Goal: Task Accomplishment & Management: Manage account settings

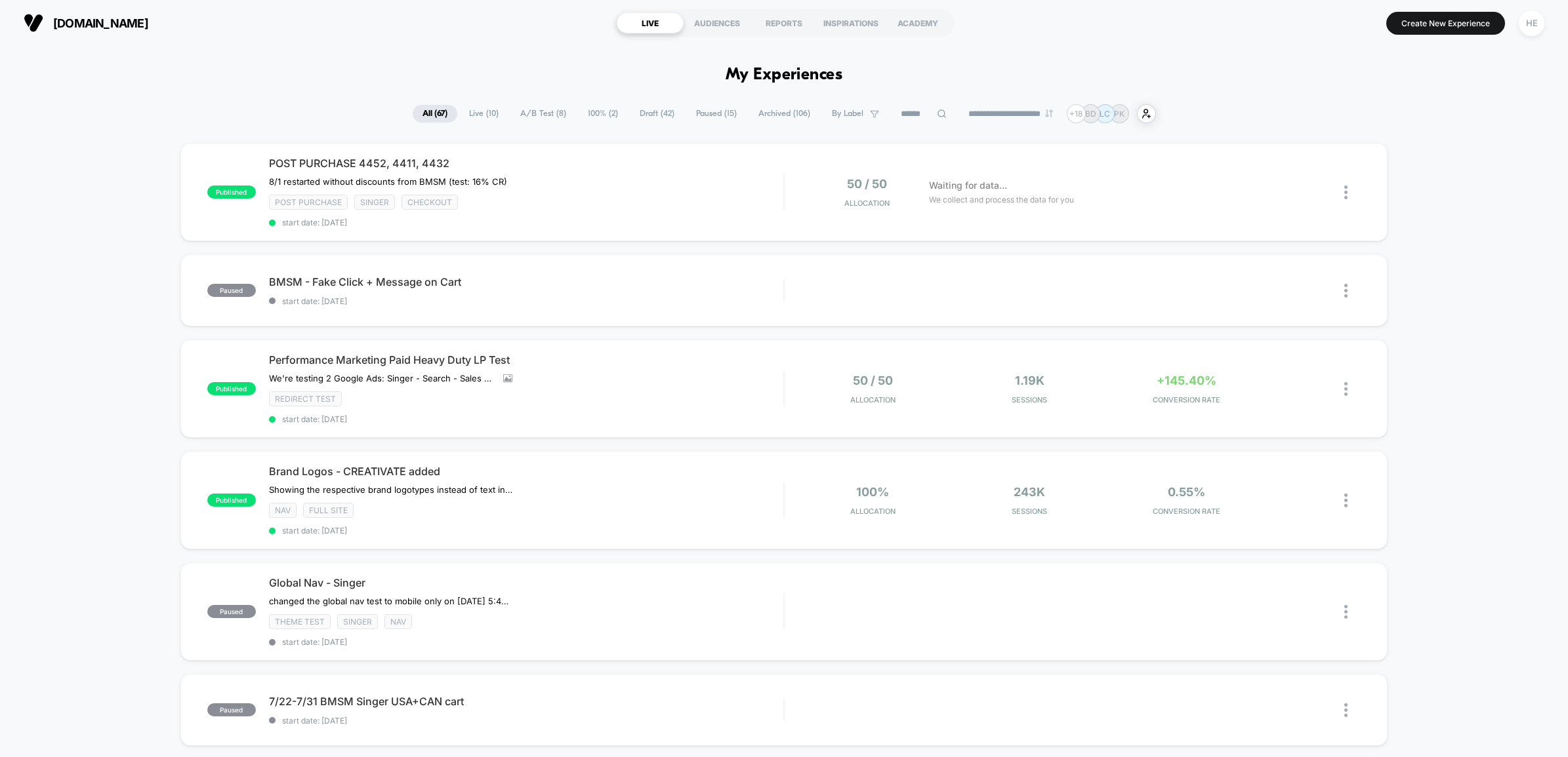
click at [637, 110] on span "Draft ( 42 )" at bounding box center [657, 114] width 55 height 17
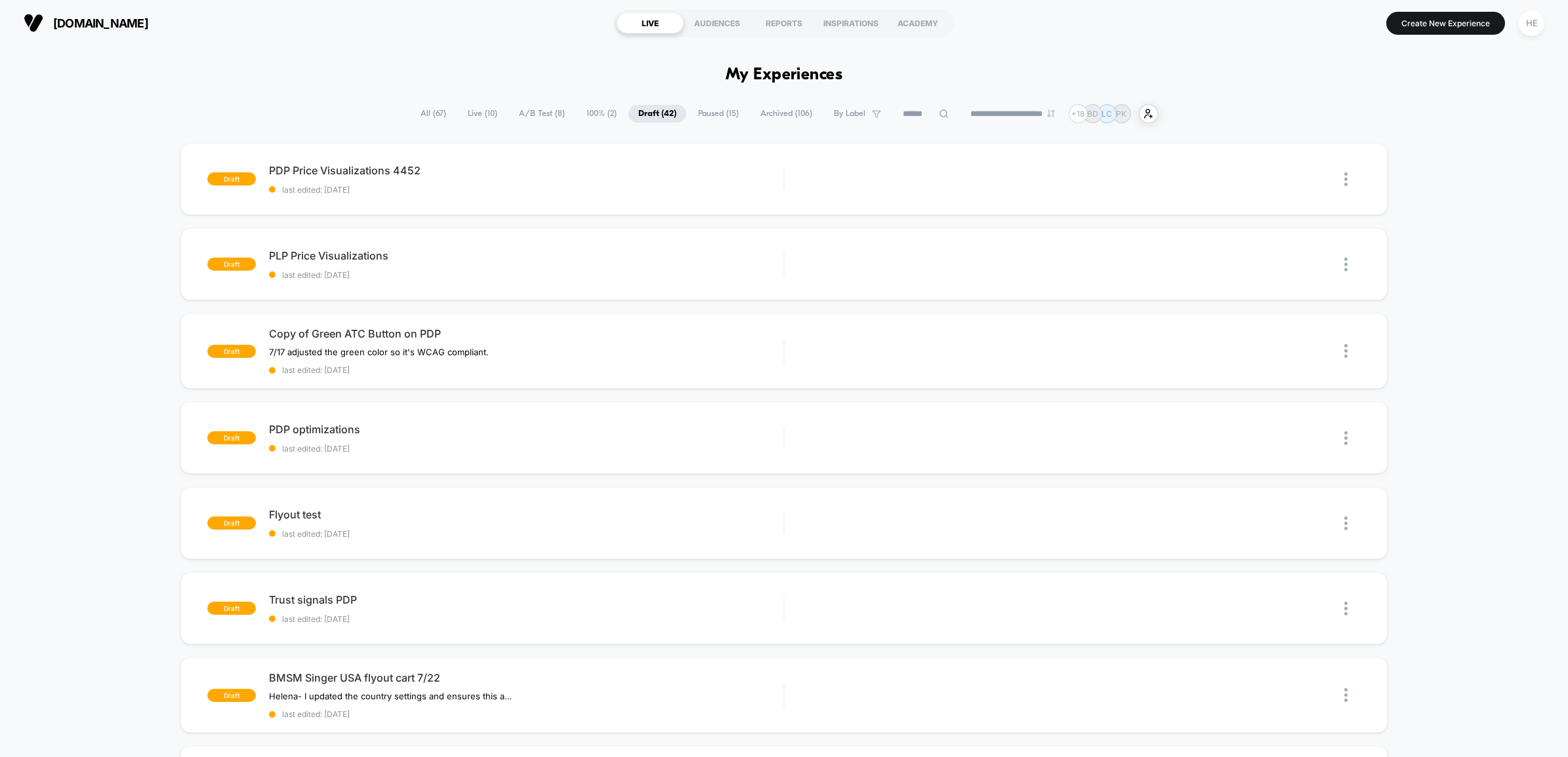
drag, startPoint x: 696, startPoint y: 109, endPoint x: 769, endPoint y: 129, distance: 75.7
click at [697, 109] on span "Paused ( 15 )" at bounding box center [717, 114] width 60 height 17
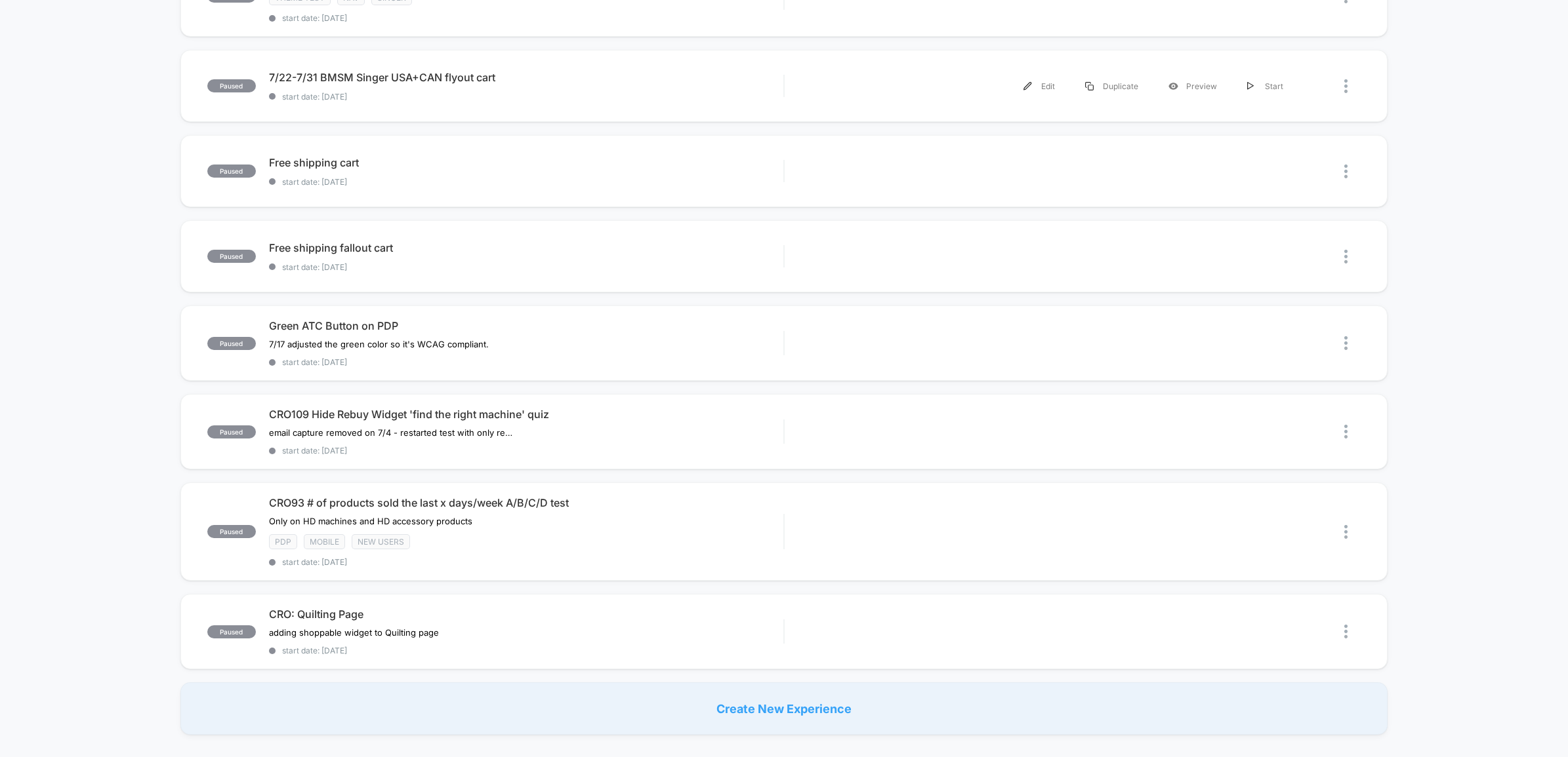
scroll to position [574, 0]
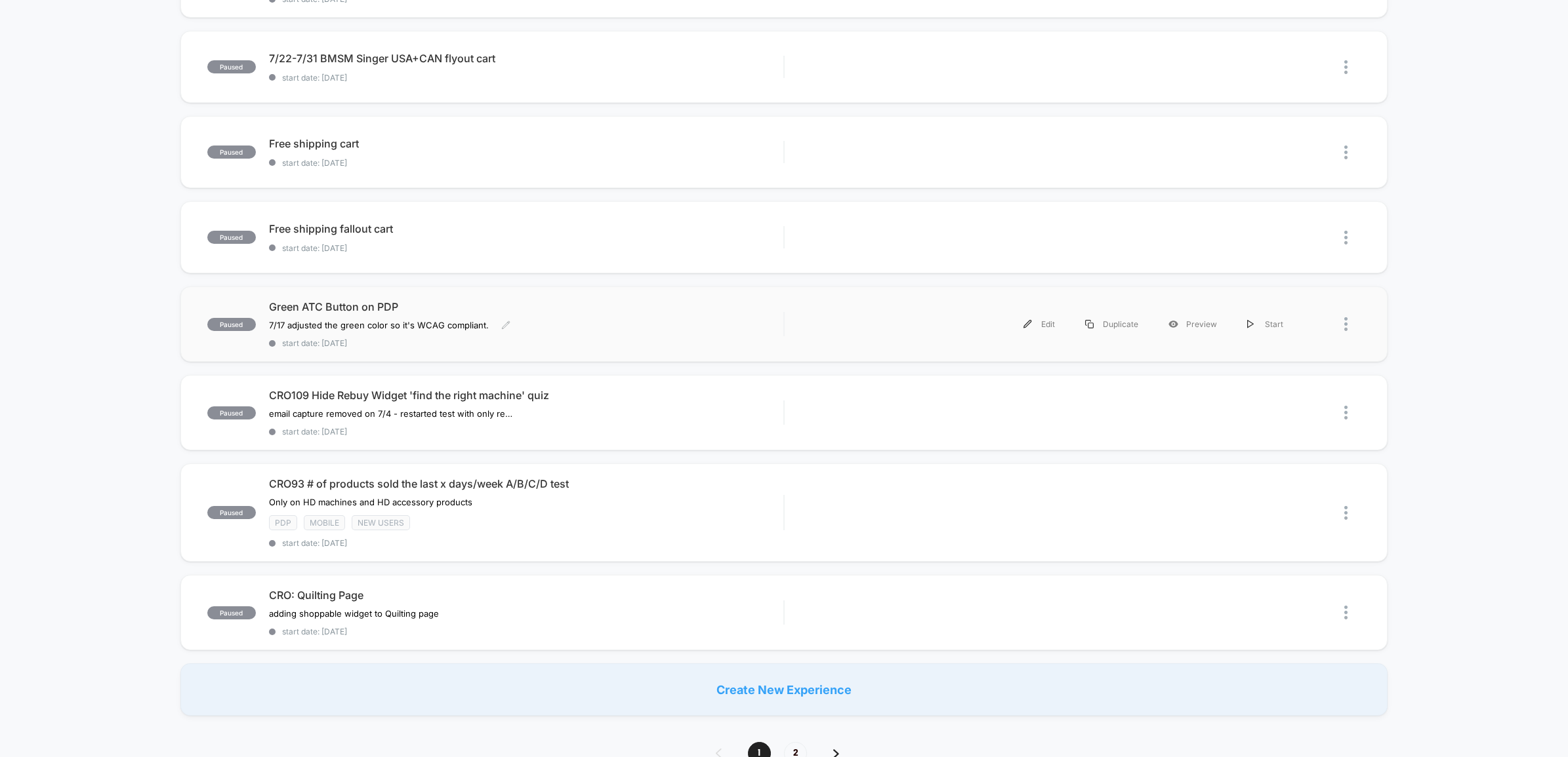
click at [594, 301] on span "Green ATC Button on PDP" at bounding box center [526, 307] width 515 height 13
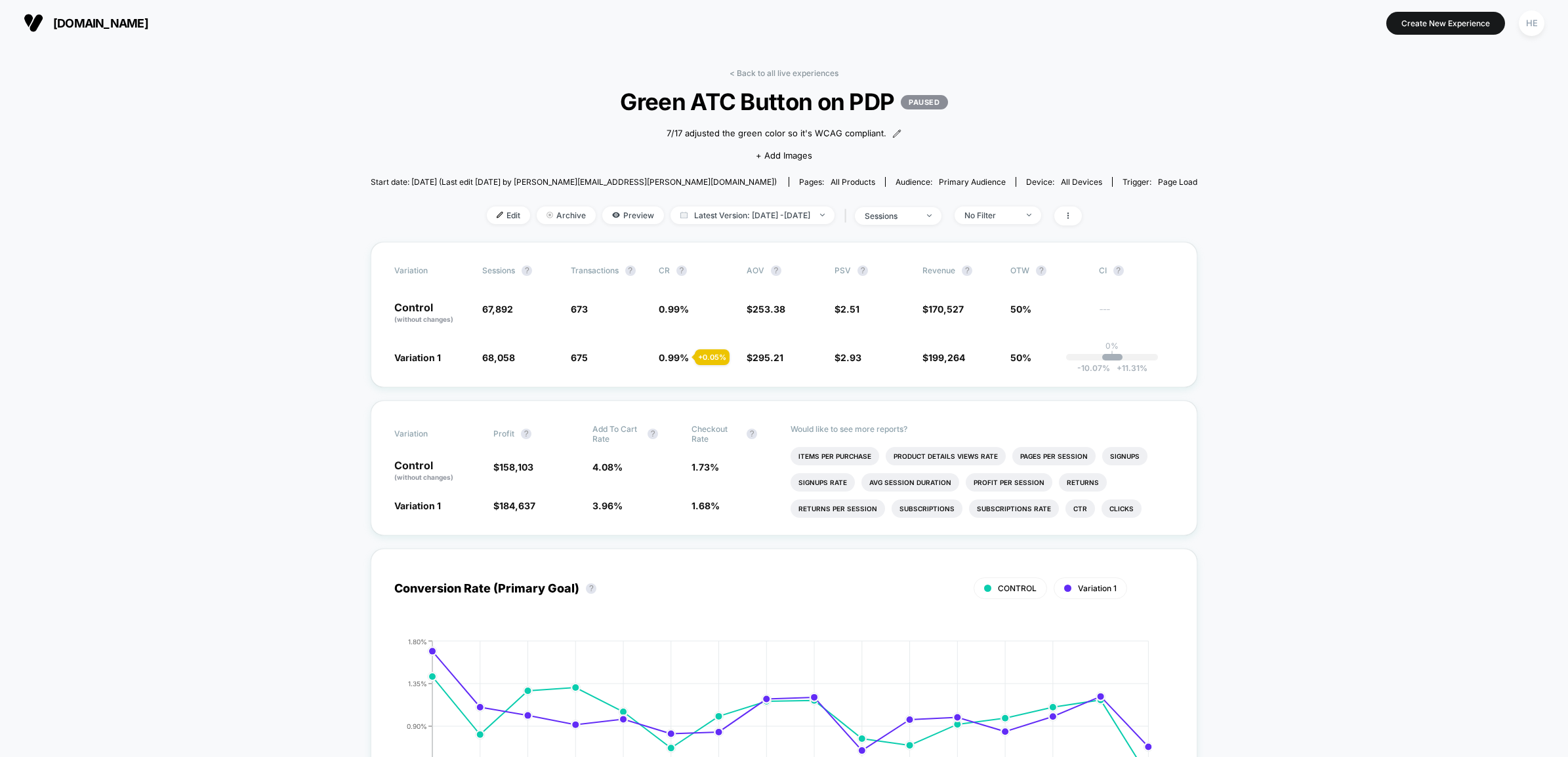
click at [530, 195] on div "< Back to all live experiences Green ATC Button on PDP PAUSED 7/17 adjusted the…" at bounding box center [784, 155] width 827 height 174
click at [532, 174] on span "Start date: 2025-07-17 (Last edit 2025-08-01 by darby.daniell@svpworldwide.com)" at bounding box center [573, 182] width 406 height 23
click at [502, 218] on span "Edit" at bounding box center [509, 216] width 43 height 17
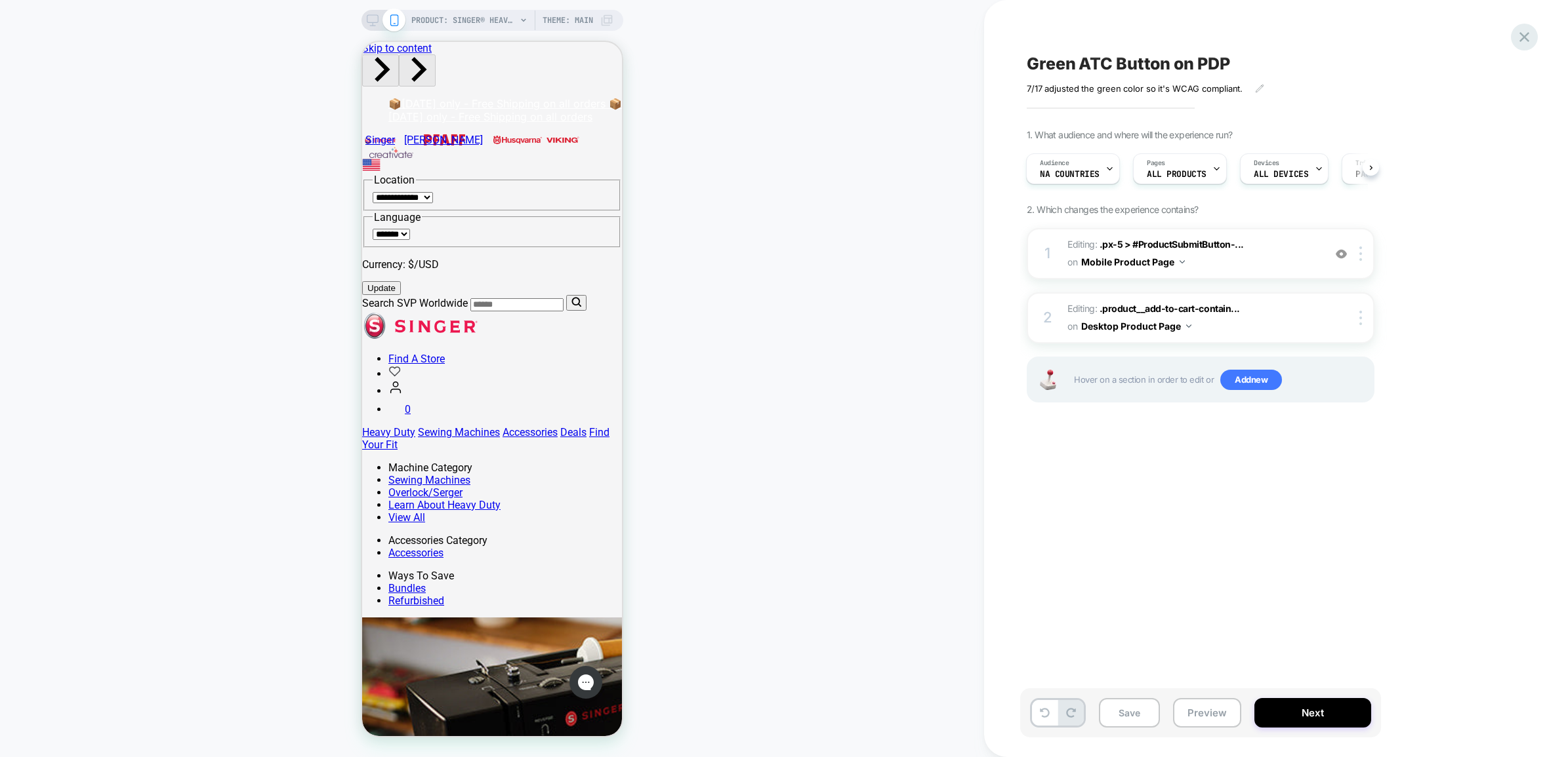
click at [1525, 33] on icon at bounding box center [1525, 37] width 17 height 17
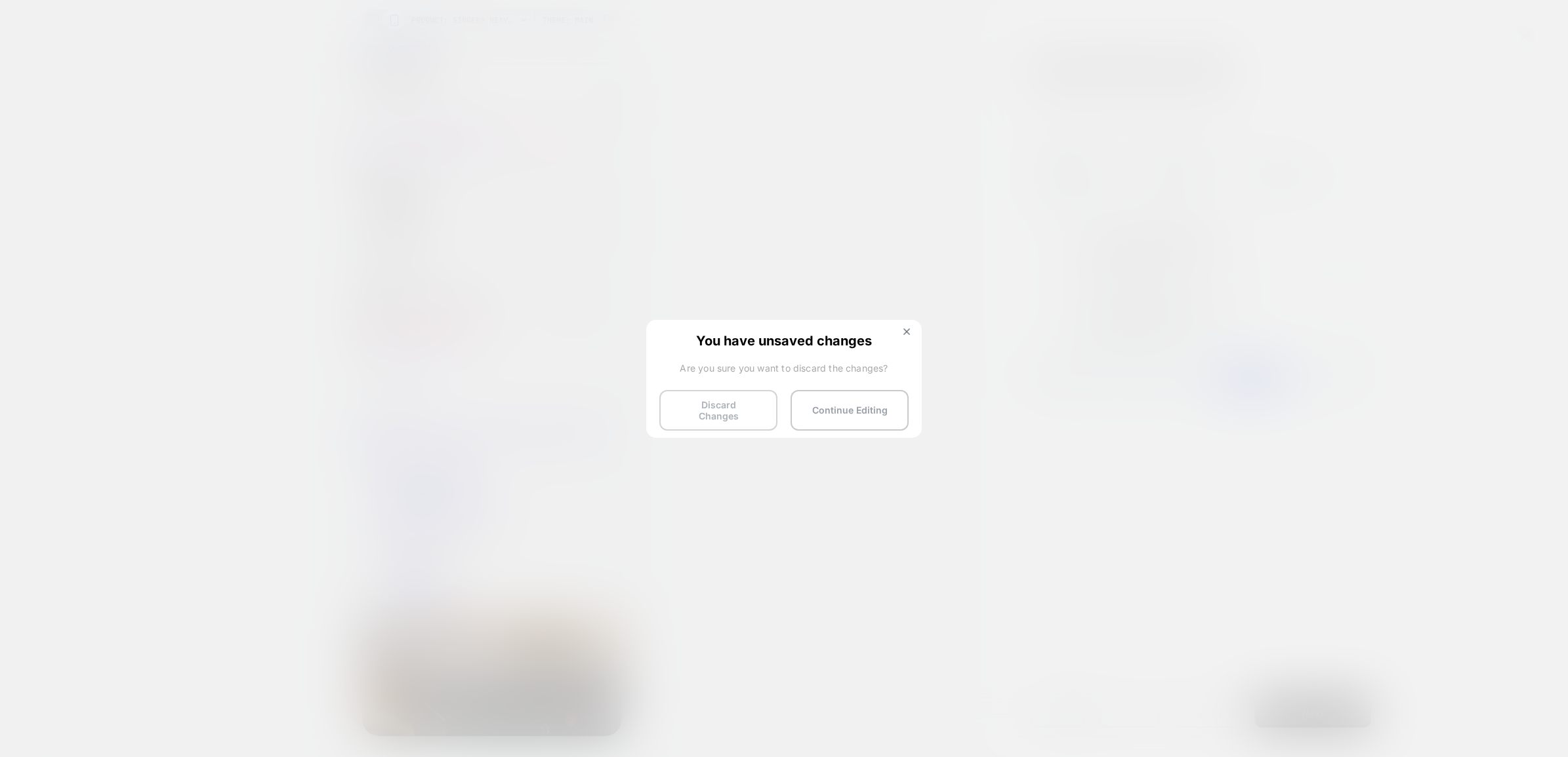
click at [697, 407] on button "Discard Changes" at bounding box center [718, 410] width 118 height 41
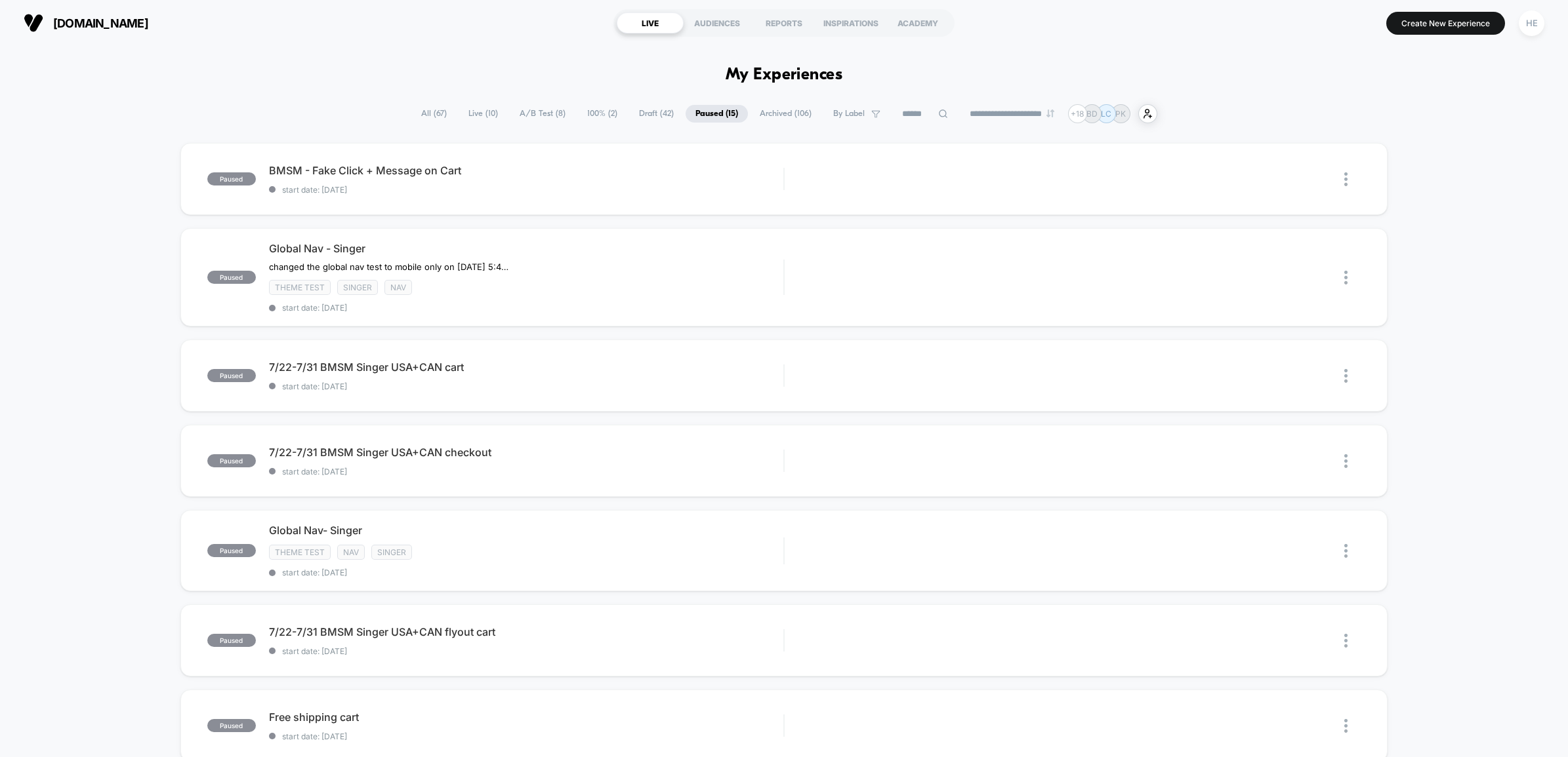
click at [474, 112] on span "Live ( 10 )" at bounding box center [483, 114] width 50 height 17
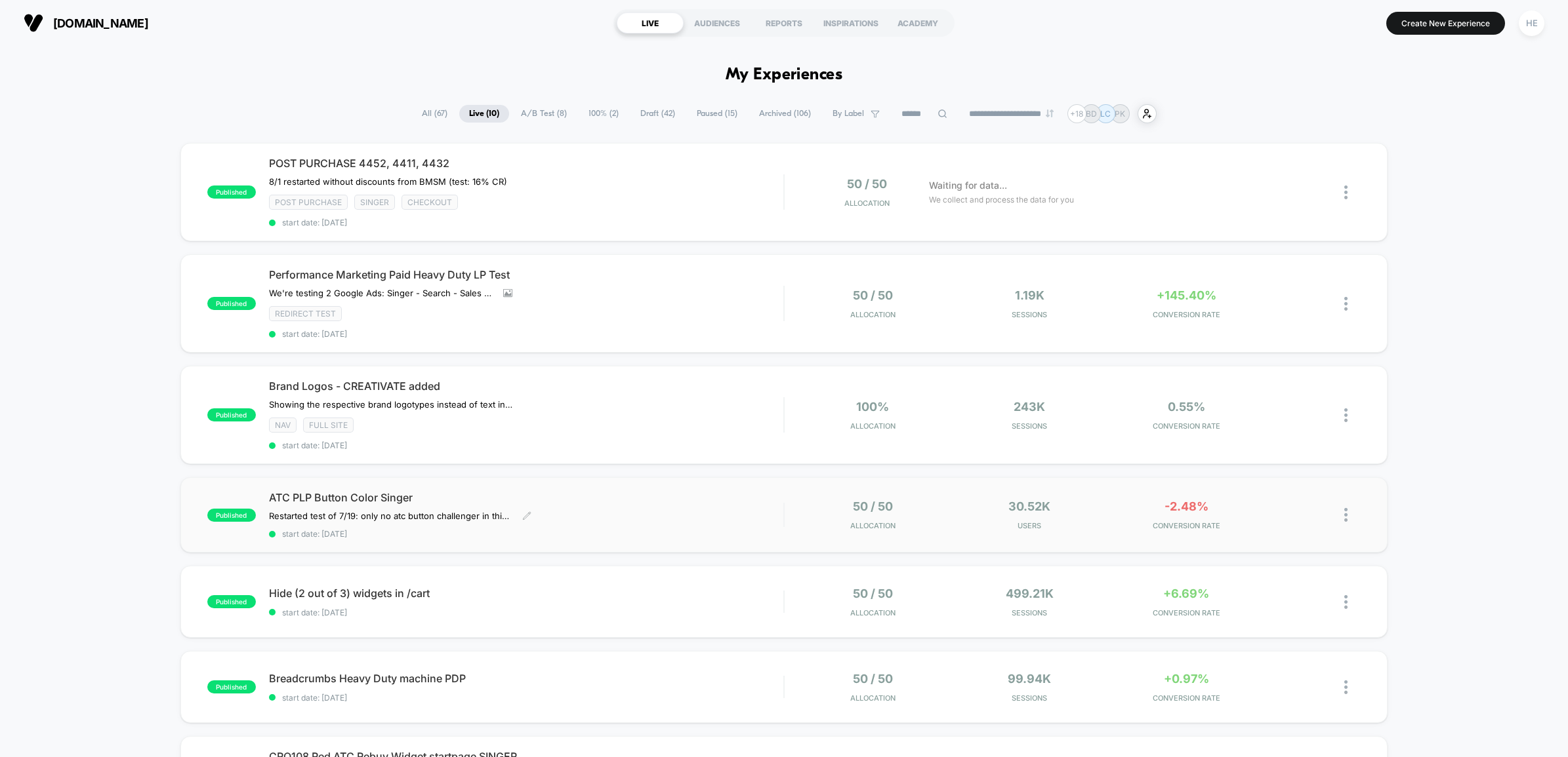
click at [613, 495] on span "ATC PLP Button Color Singer" at bounding box center [526, 497] width 515 height 13
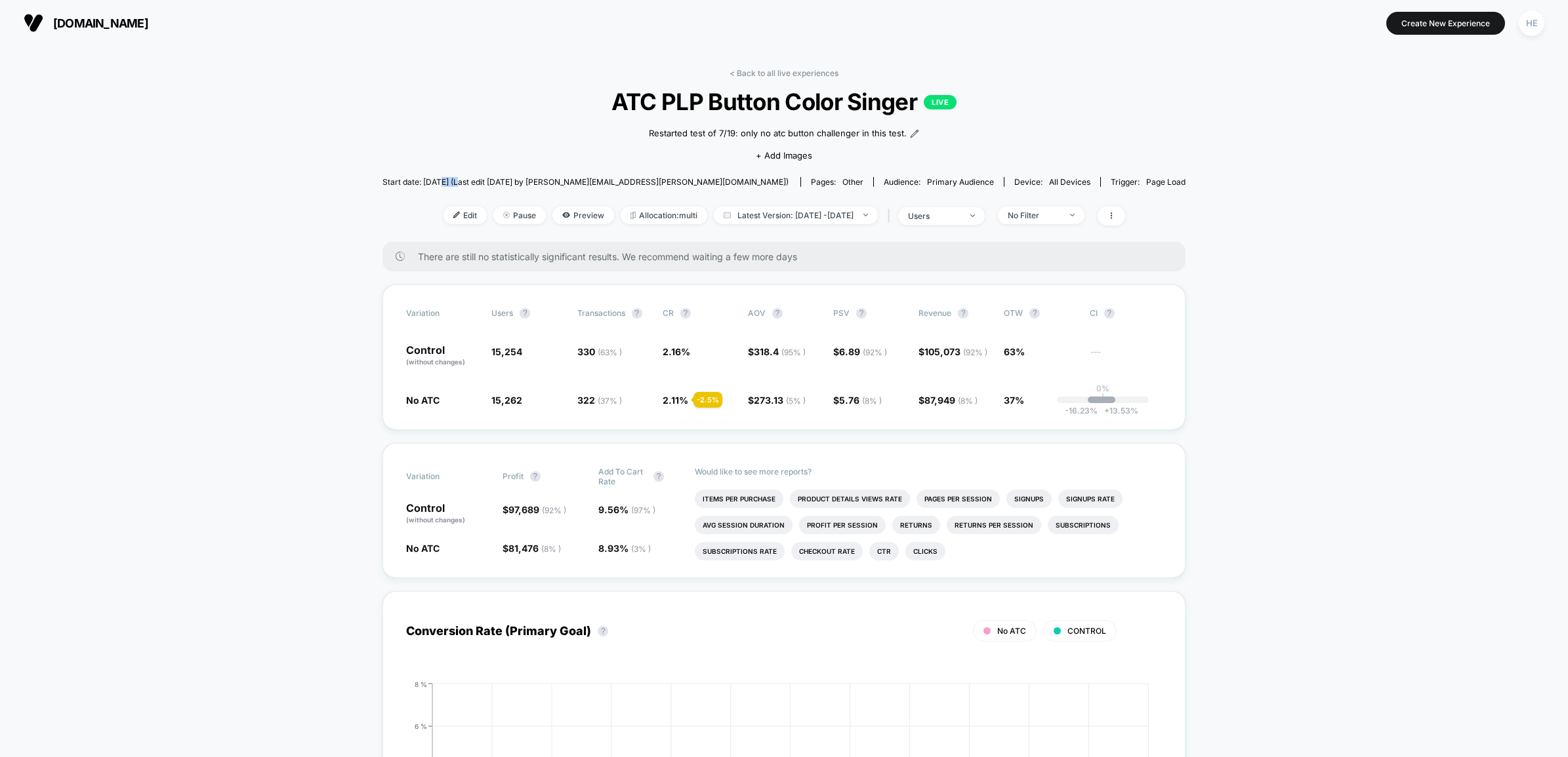
drag, startPoint x: 510, startPoint y: 178, endPoint x: 490, endPoint y: 180, distance: 20.1
click at [490, 180] on span "Start date: 2025-07-19 (Last edit 2025-07-23 by darby.daniell@svpworldwide.com)" at bounding box center [585, 182] width 406 height 10
drag, startPoint x: 473, startPoint y: 181, endPoint x: 515, endPoint y: 178, distance: 42.1
click at [515, 178] on span "Start date: 2025-07-19 (Last edit 2025-07-23 by darby.daniell@svpworldwide.com)" at bounding box center [585, 182] width 406 height 10
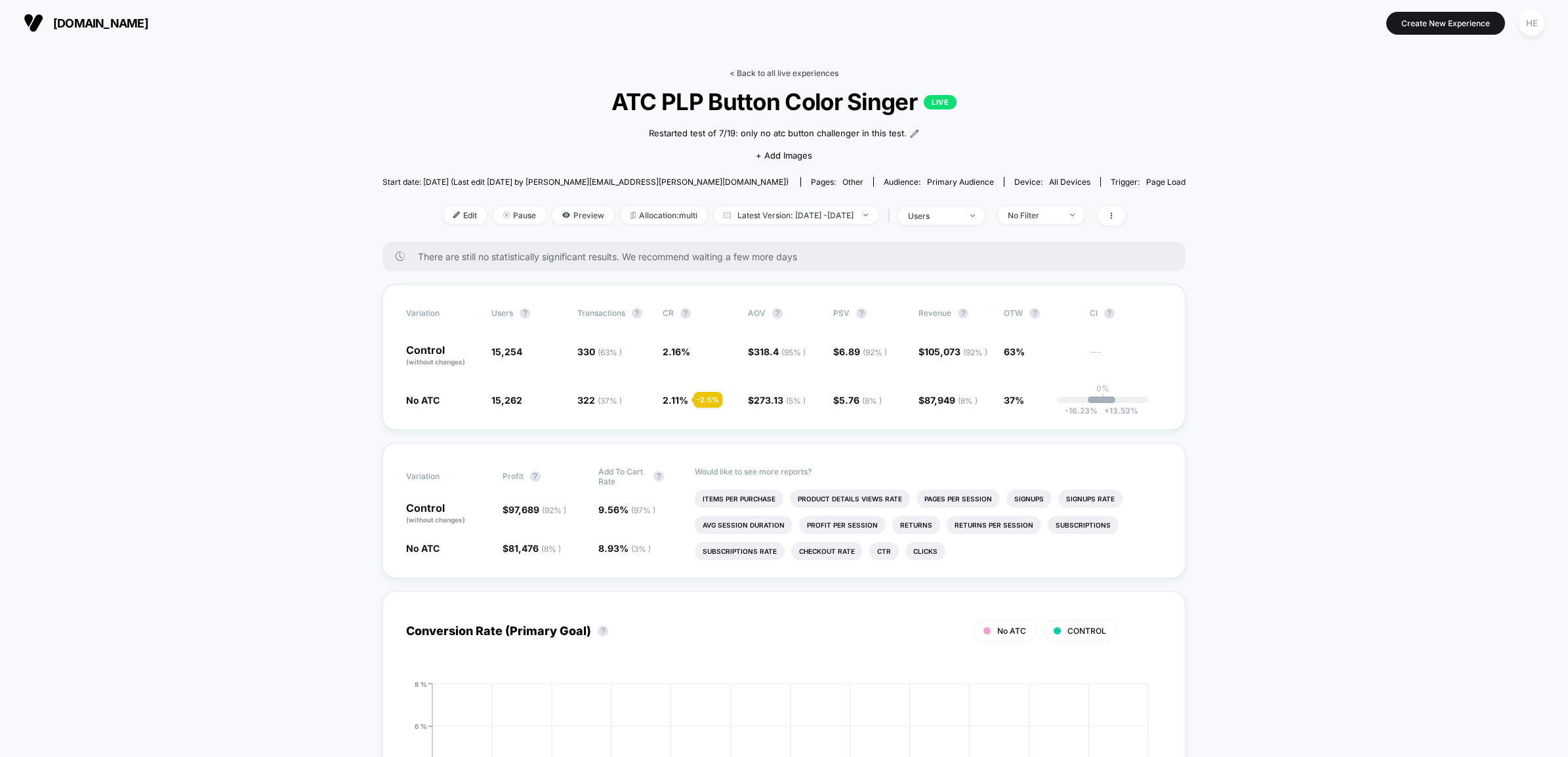
click at [785, 74] on link "< Back to all live experiences" at bounding box center [784, 72] width 109 height 10
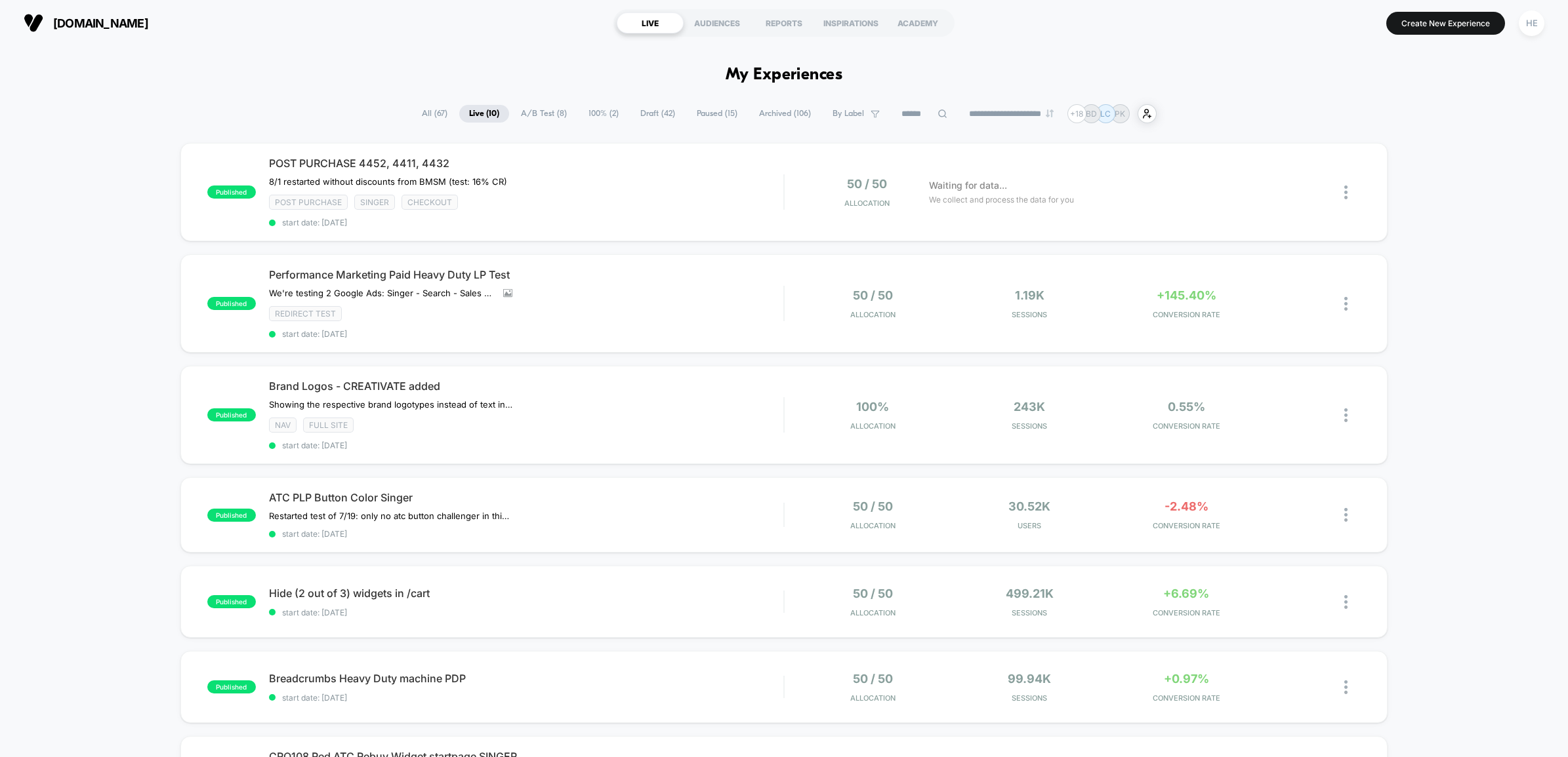
click at [647, 105] on span "Draft ( 42 )" at bounding box center [657, 114] width 55 height 17
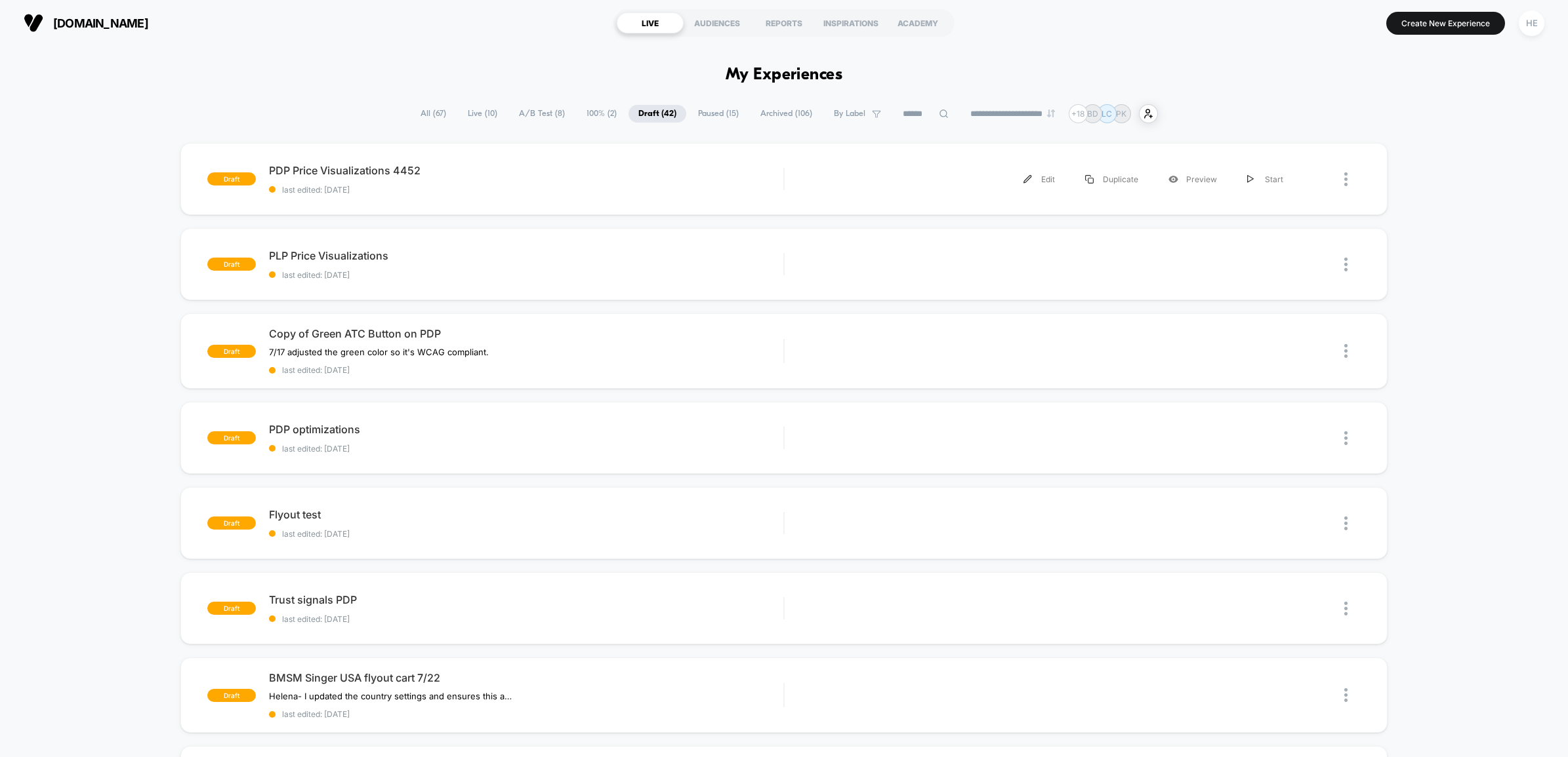
click at [694, 123] on div "**********" at bounding box center [784, 114] width 747 height 19
click at [697, 122] on span "Paused ( 15 )" at bounding box center [717, 114] width 60 height 17
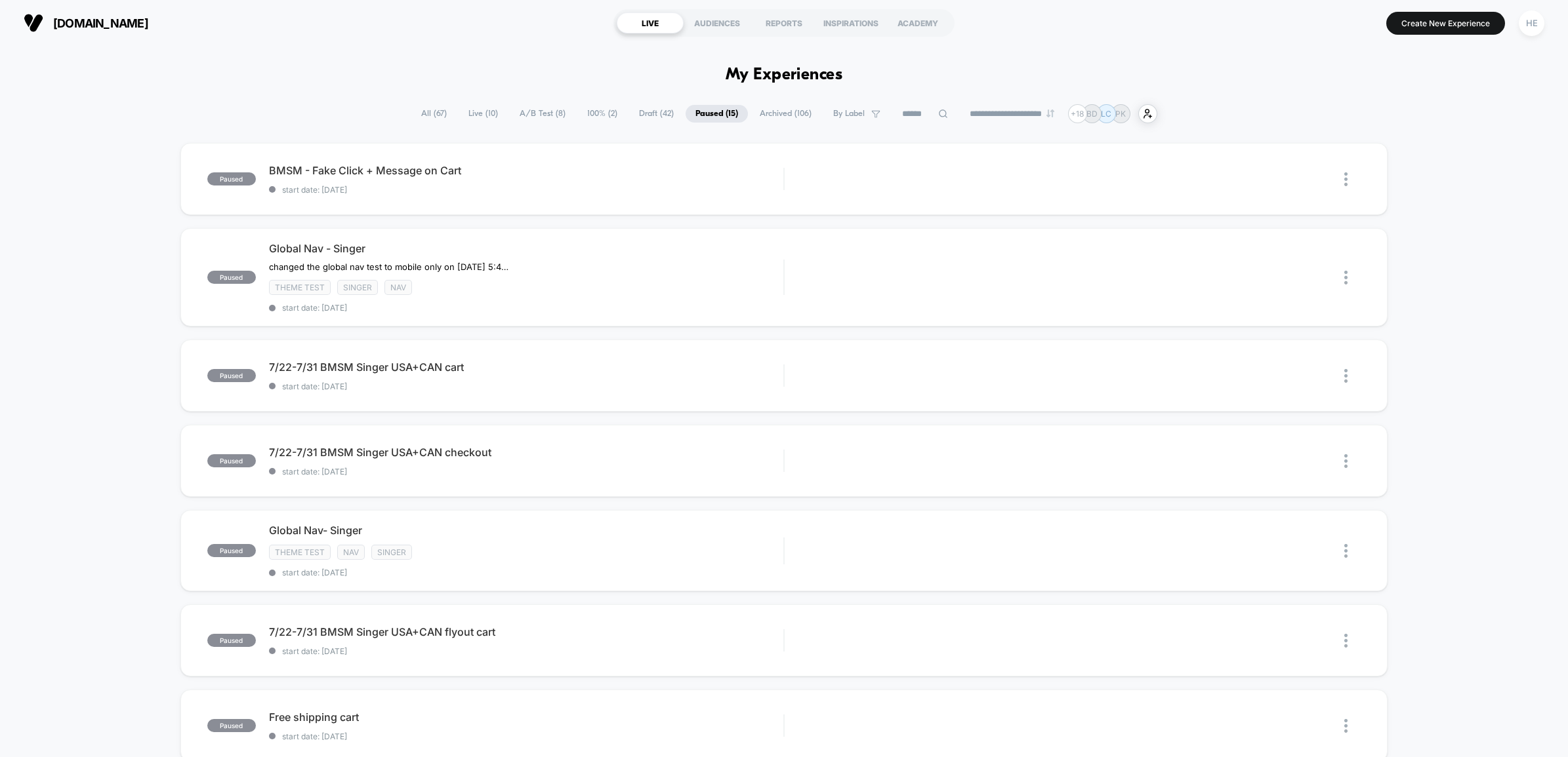
click at [1425, 320] on div "paused BMSM - Fake Click + Message on Cart start date: 2025-07-31 Edit Duplicat…" at bounding box center [784, 716] width 1568 height 1147
click at [1497, 226] on div "paused BMSM - Fake Click + Message on Cart start date: 2025-07-31 Edit Duplicat…" at bounding box center [784, 716] width 1568 height 1147
click at [1493, 208] on div "paused BMSM - Fake Click + Message on Cart start date: 2025-07-31 Edit Duplicat…" at bounding box center [784, 716] width 1568 height 1147
